Goal: Information Seeking & Learning: Learn about a topic

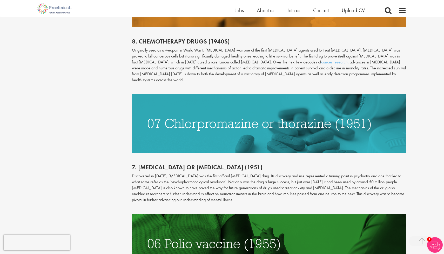
scroll to position [585, 0]
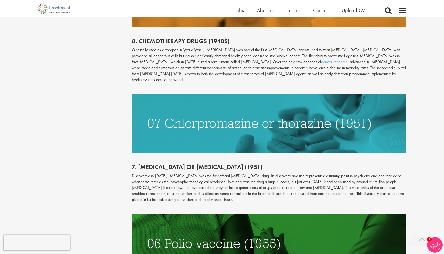
drag, startPoint x: 282, startPoint y: 160, endPoint x: 293, endPoint y: 190, distance: 32.8
click at [294, 190] on div "7. [MEDICAL_DATA] or [MEDICAL_DATA] (1951) Discovered in [DATE], [MEDICAL_DATA]…" at bounding box center [269, 183] width 282 height 61
click at [293, 190] on p "Discovered in [DATE], [MEDICAL_DATA] was the first official [MEDICAL_DATA] drug…" at bounding box center [269, 188] width 274 height 30
drag, startPoint x: 293, startPoint y: 190, endPoint x: 284, endPoint y: 159, distance: 32.6
click at [284, 159] on div "7. [MEDICAL_DATA] or [MEDICAL_DATA] (1951) Discovered in [DATE], [MEDICAL_DATA]…" at bounding box center [269, 183] width 282 height 61
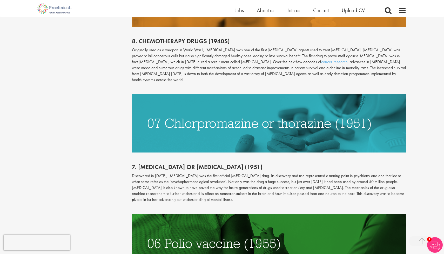
click at [284, 159] on div "7. [MEDICAL_DATA] or [MEDICAL_DATA] (1951) Discovered in [DATE], [MEDICAL_DATA]…" at bounding box center [269, 183] width 282 height 61
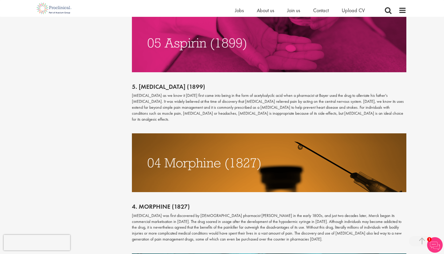
scroll to position [915, 0]
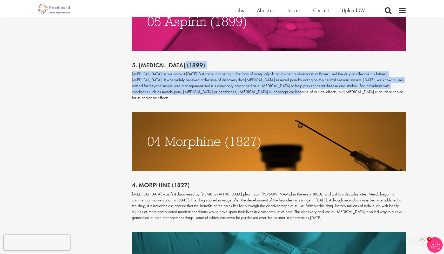
drag, startPoint x: 243, startPoint y: 83, endPoint x: 242, endPoint y: 57, distance: 26.2
click at [242, 57] on div "5. [MEDICAL_DATA] (1899) [MEDICAL_DATA] as we know it [DATE] first came into be…" at bounding box center [269, 81] width 282 height 61
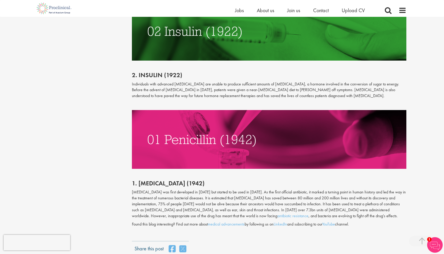
scroll to position [1255, 0]
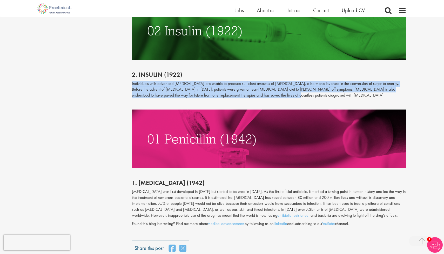
drag, startPoint x: 259, startPoint y: 80, endPoint x: 127, endPoint y: 64, distance: 133.0
drag, startPoint x: 127, startPoint y: 64, endPoint x: 248, endPoint y: 82, distance: 122.7
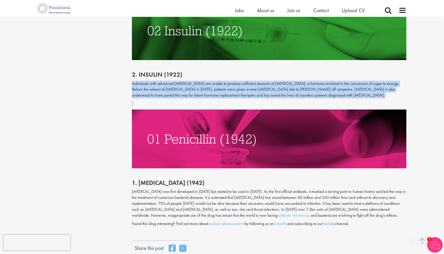
click at [248, 82] on div "2. [MEDICAL_DATA] (1922) Individuals with advanced [MEDICAL_DATA] are unable to…" at bounding box center [269, 85] width 282 height 50
